Goal: Task Accomplishment & Management: Use online tool/utility

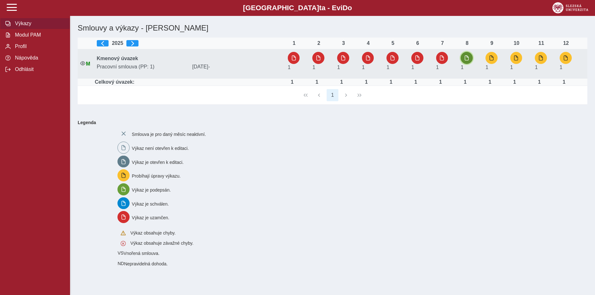
click at [471, 56] on button "button" at bounding box center [467, 58] width 12 height 12
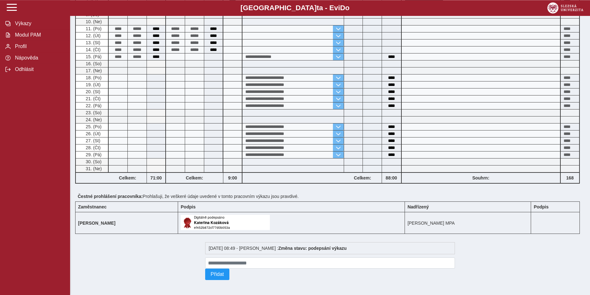
scroll to position [152, 0]
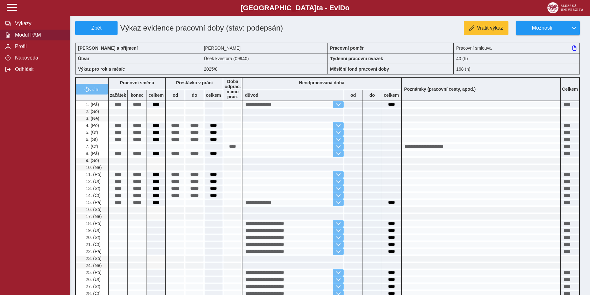
click at [26, 38] on span "Modul PAM" at bounding box center [39, 35] width 52 height 6
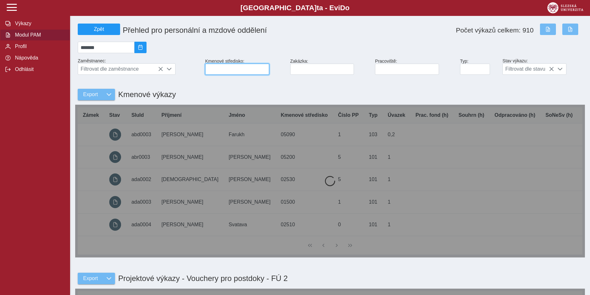
click at [215, 69] on input at bounding box center [237, 69] width 64 height 11
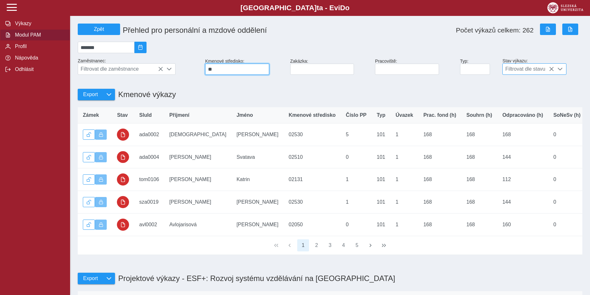
type input "**"
click at [559, 72] on span at bounding box center [559, 69] width 5 height 5
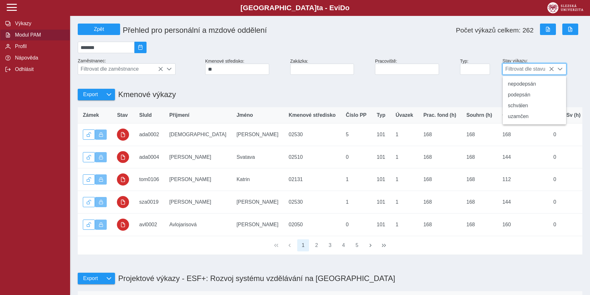
scroll to position [4, 26]
click at [546, 110] on li "schválen" at bounding box center [534, 105] width 63 height 11
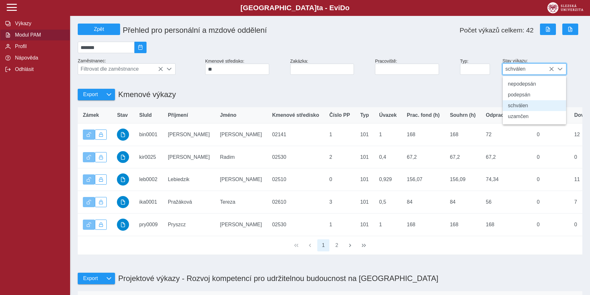
scroll to position [4, 26]
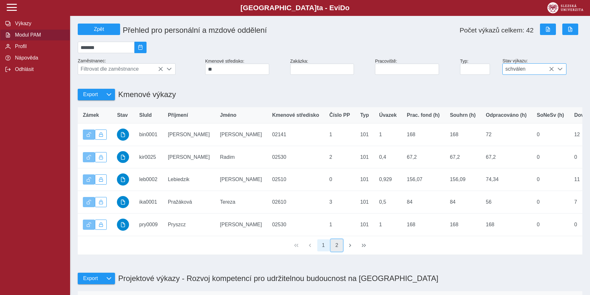
click at [336, 252] on button "2" at bounding box center [337, 246] width 12 height 12
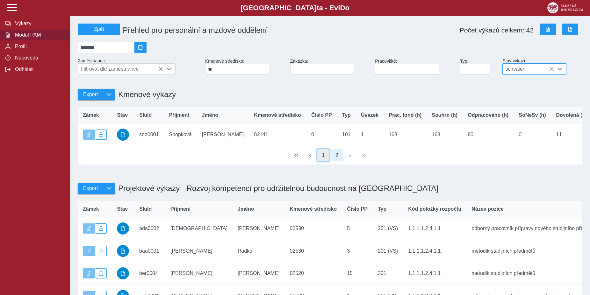
click at [323, 162] on button "1" at bounding box center [323, 155] width 12 height 12
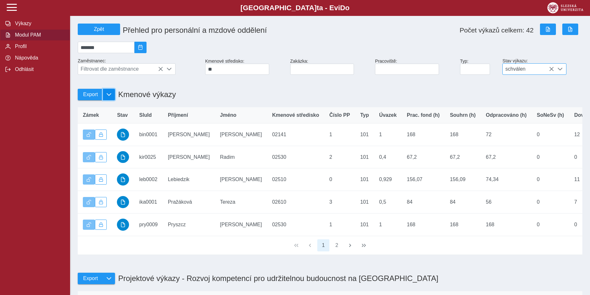
click at [111, 97] on span "button" at bounding box center [108, 94] width 5 height 5
click at [121, 127] on link "Přehled (PDF)" at bounding box center [110, 121] width 64 height 13
click at [105, 97] on button "button" at bounding box center [109, 94] width 12 height 11
click at [116, 137] on span "Kmenové výkazy" at bounding box center [109, 134] width 39 height 5
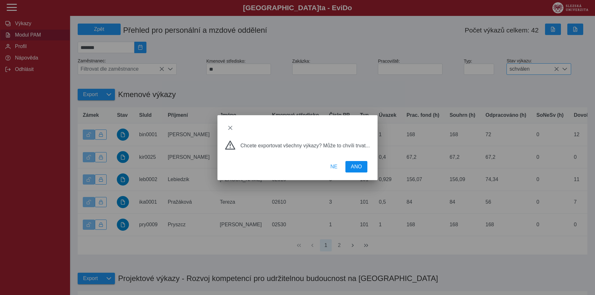
click at [357, 168] on span "ANO" at bounding box center [356, 167] width 11 height 6
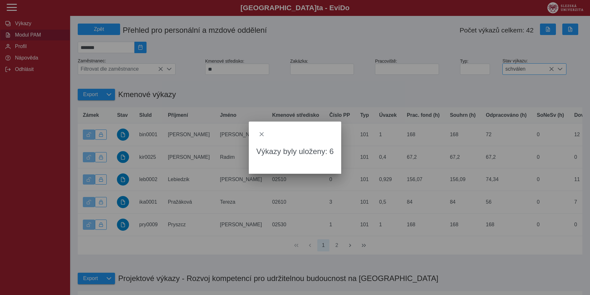
click at [445, 4] on div "Výkazy byly uloženy: 6" at bounding box center [295, 147] width 590 height 295
click at [262, 134] on span "close" at bounding box center [261, 134] width 5 height 5
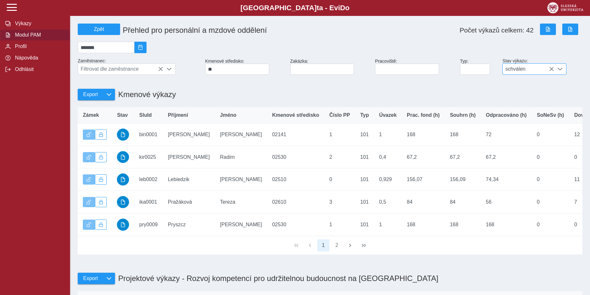
click at [253, 96] on div "Export Kmenové výkazy" at bounding box center [330, 90] width 510 height 27
click at [111, 100] on button "button" at bounding box center [109, 94] width 12 height 11
click at [236, 89] on div "Export Přehled (Excel) Přehled (PDF) Kmenové výkazy Kmenové výkazy" at bounding box center [330, 90] width 510 height 27
